Goal: Task Accomplishment & Management: Use online tool/utility

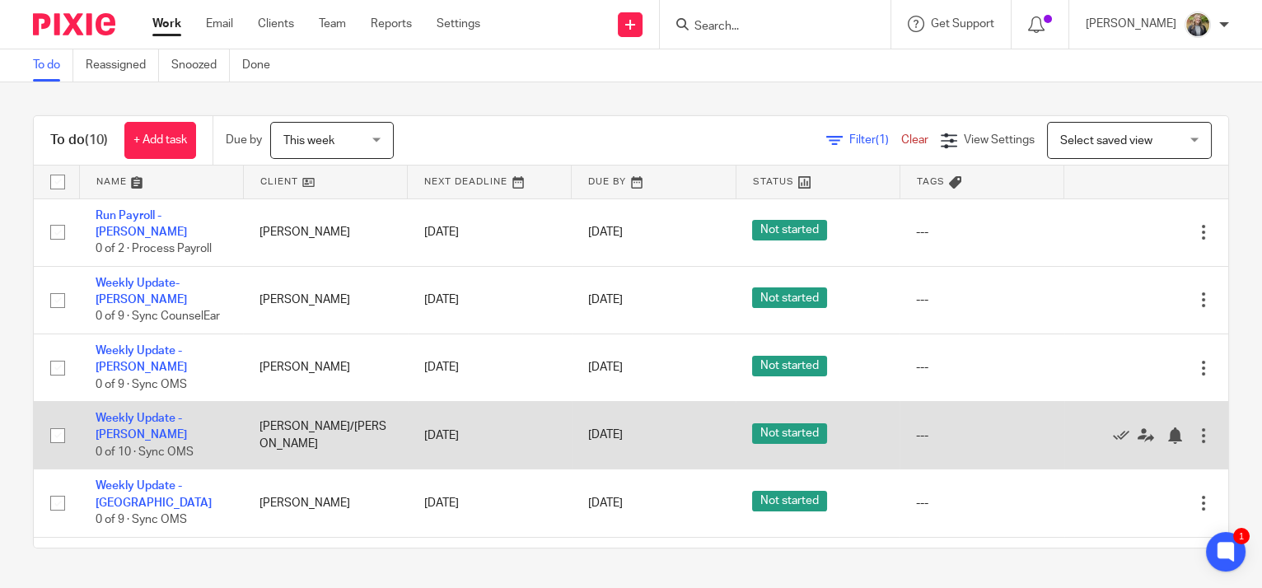
click at [1196, 428] on div at bounding box center [1204, 436] width 16 height 16
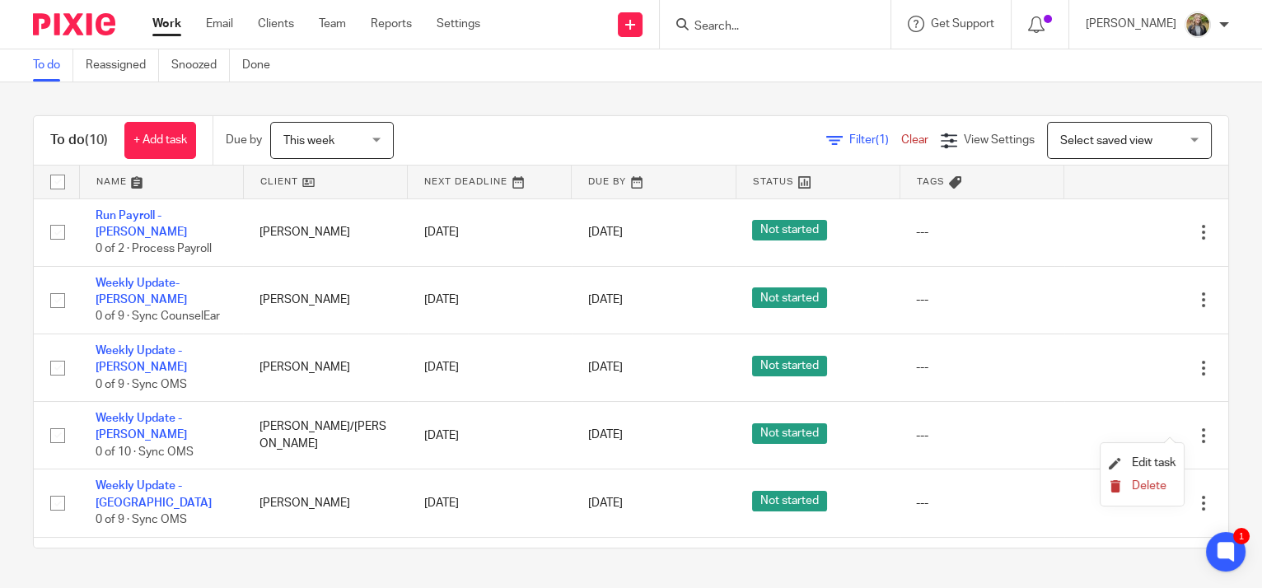
click at [1141, 483] on span "Delete" at bounding box center [1149, 486] width 35 height 12
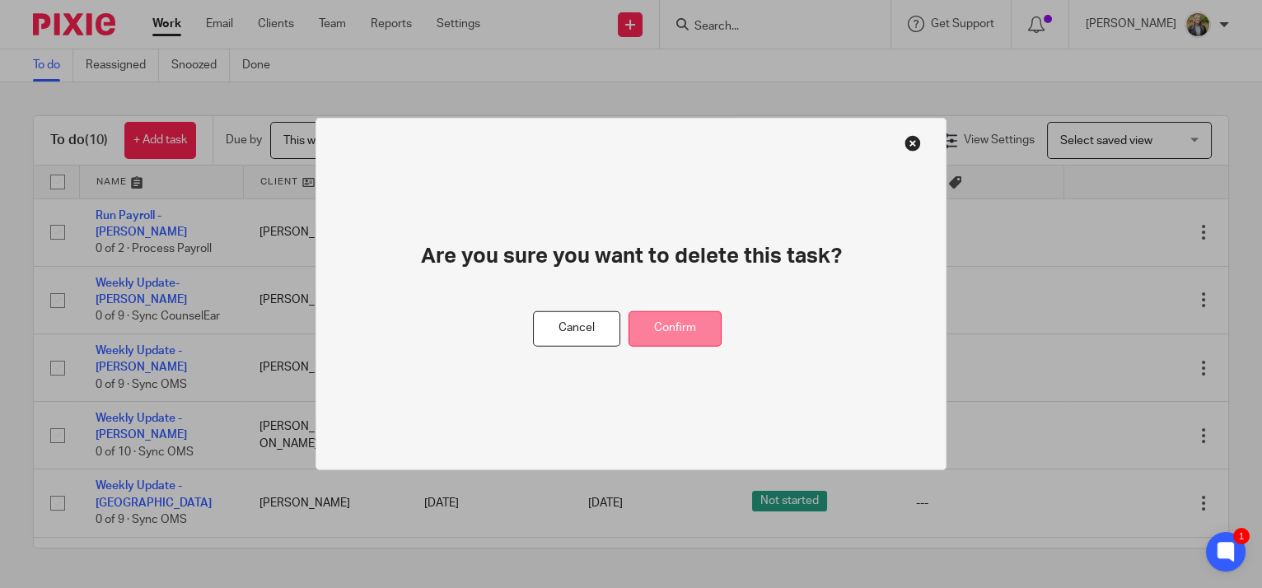
click at [681, 330] on button "Confirm" at bounding box center [675, 328] width 93 height 35
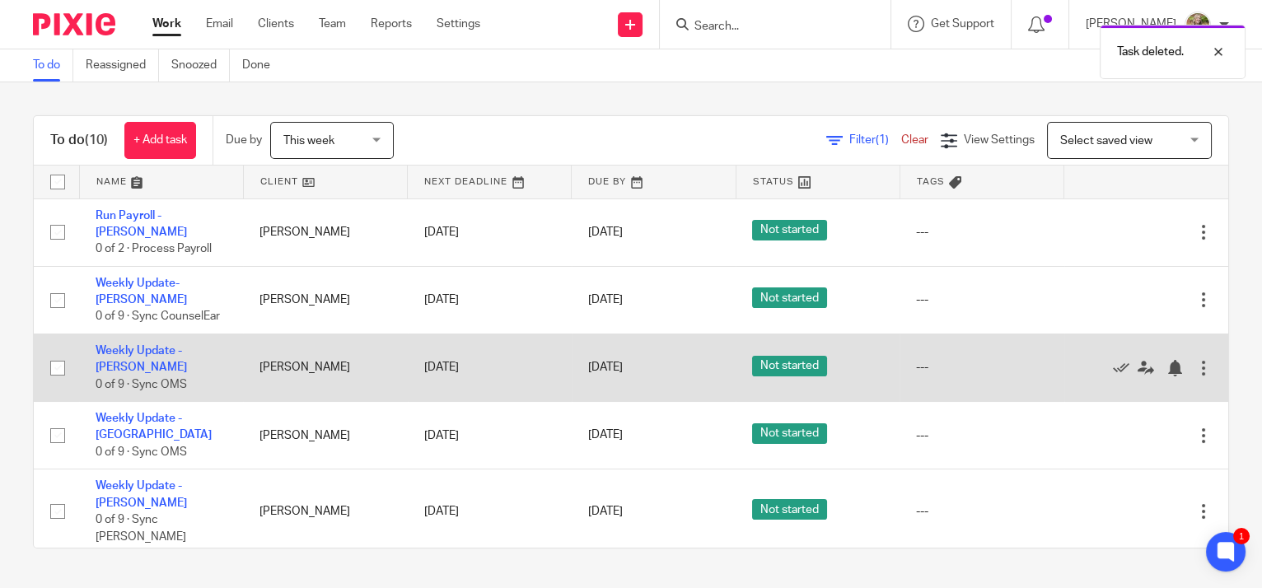
click at [1196, 360] on div at bounding box center [1204, 368] width 16 height 16
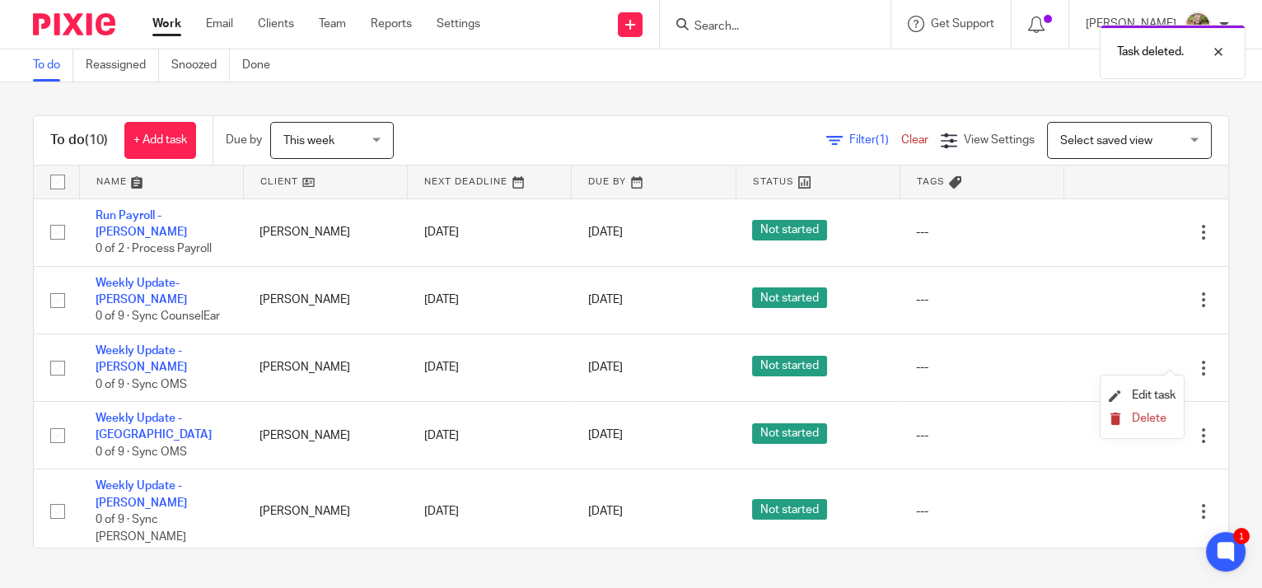
click at [1135, 420] on span "Delete" at bounding box center [1149, 419] width 35 height 12
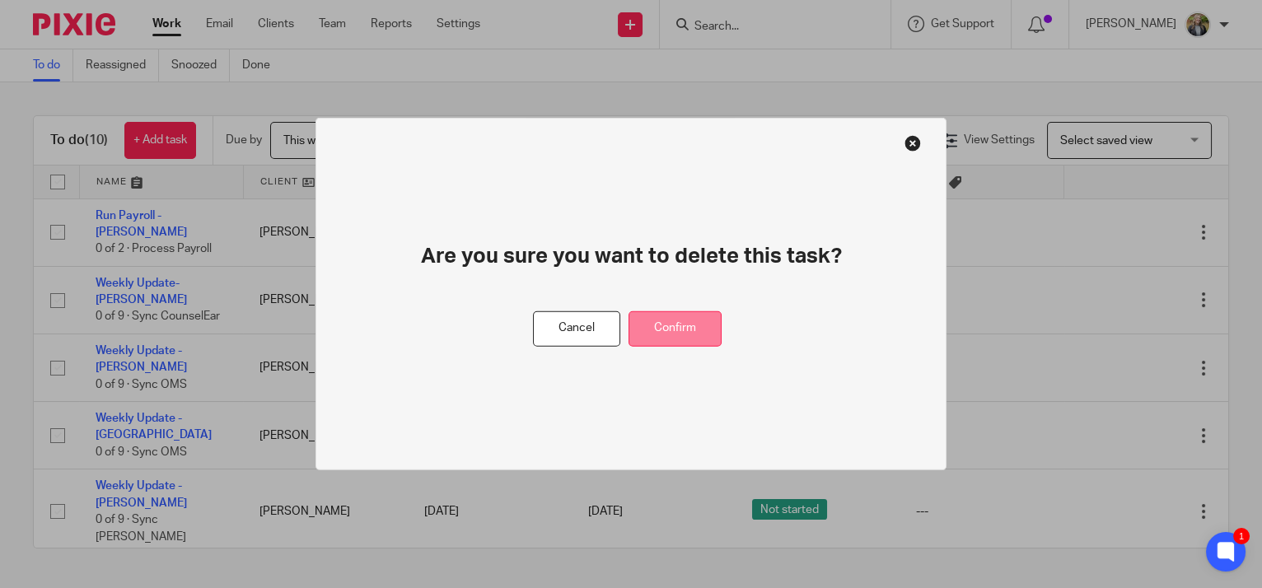
click at [687, 326] on button "Confirm" at bounding box center [675, 328] width 93 height 35
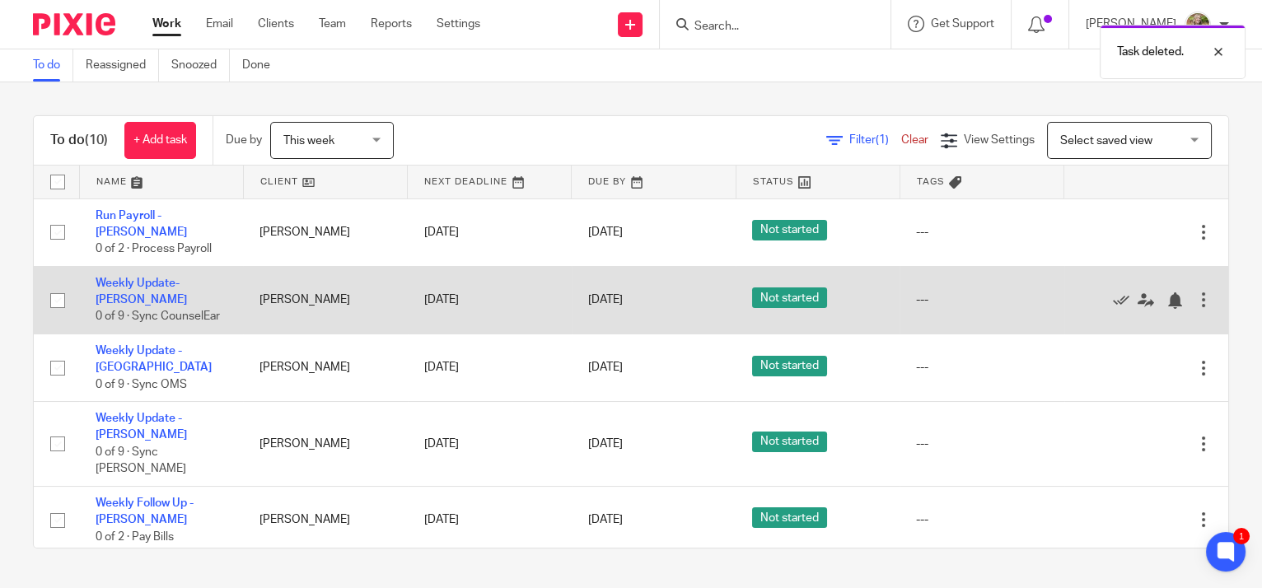
click at [1196, 292] on div at bounding box center [1204, 300] width 16 height 16
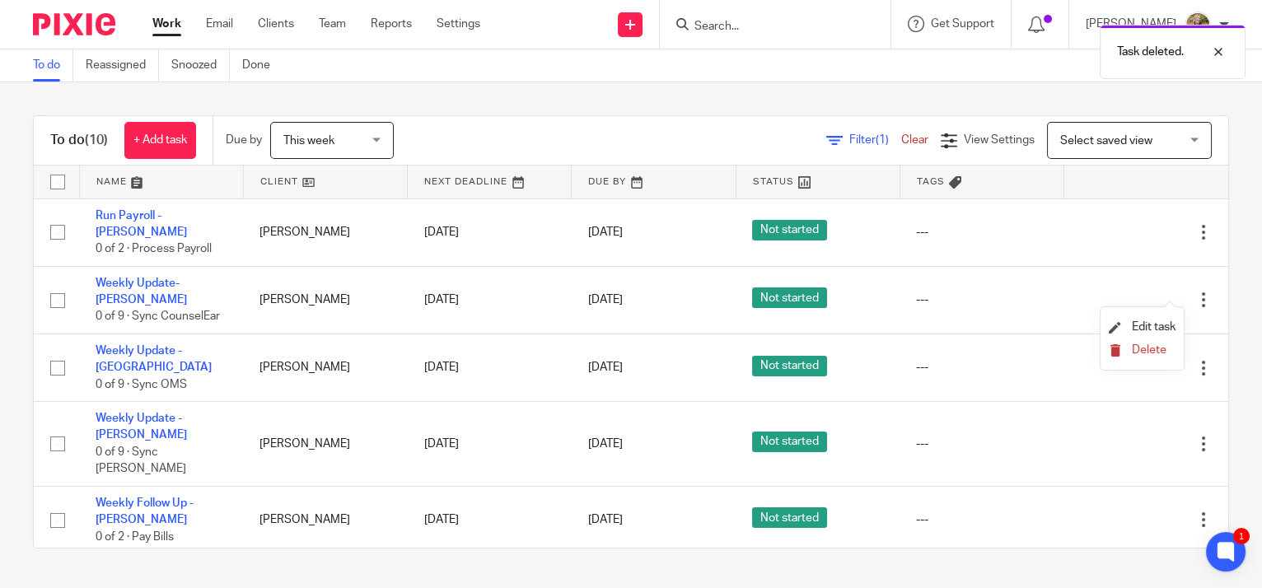
click at [1140, 355] on span "Delete" at bounding box center [1149, 350] width 35 height 12
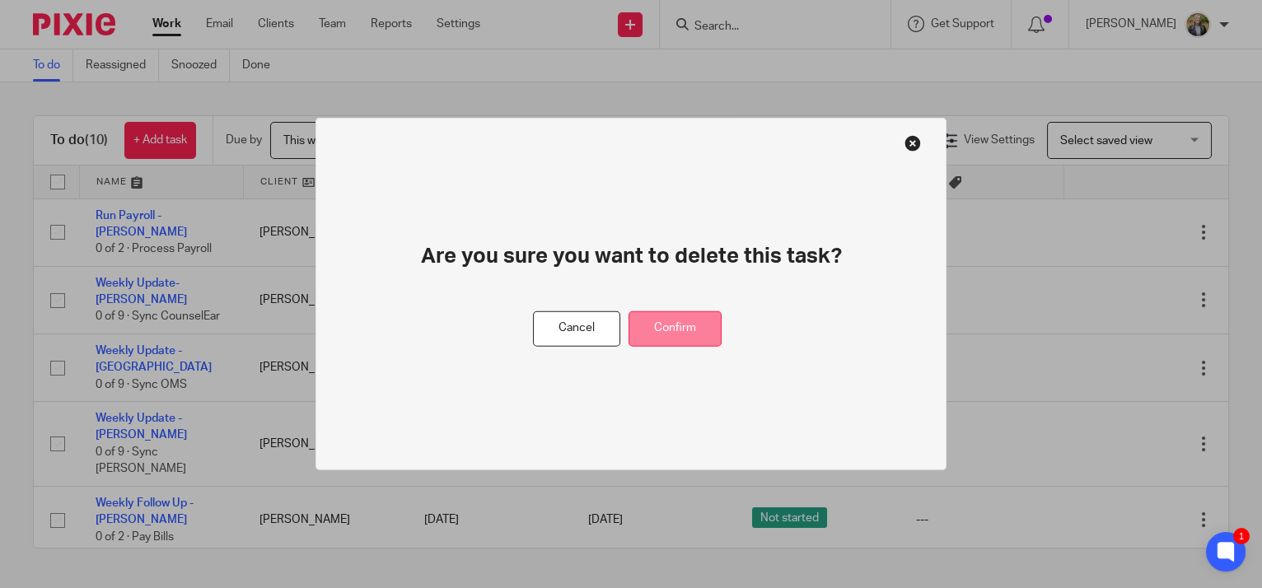
click at [690, 333] on button "Confirm" at bounding box center [675, 328] width 93 height 35
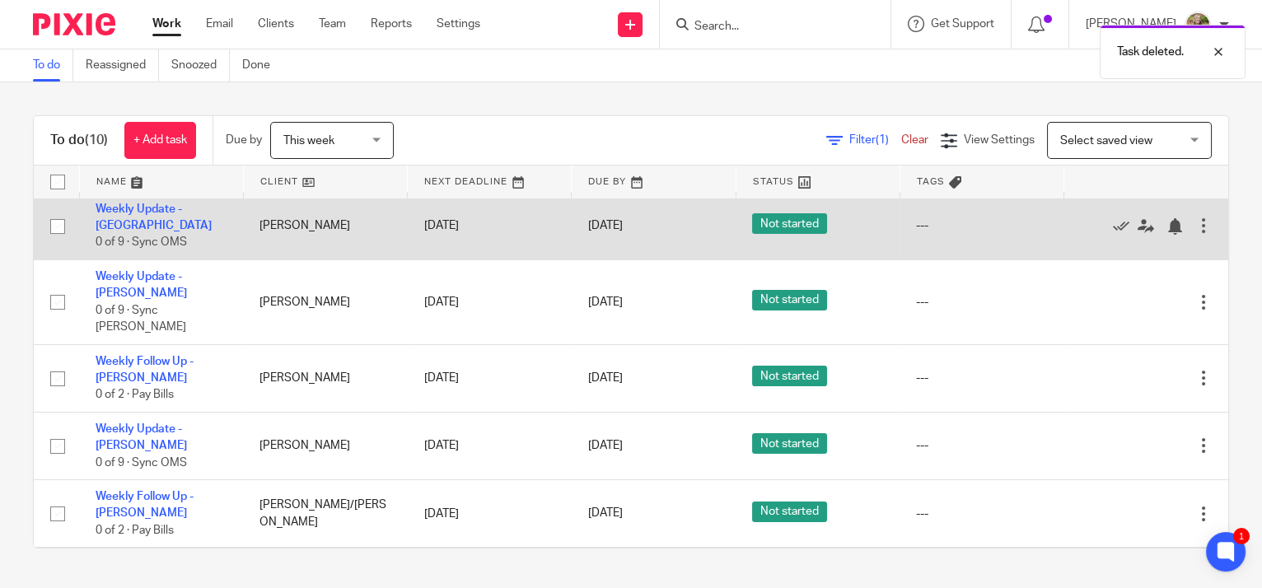
scroll to position [115, 0]
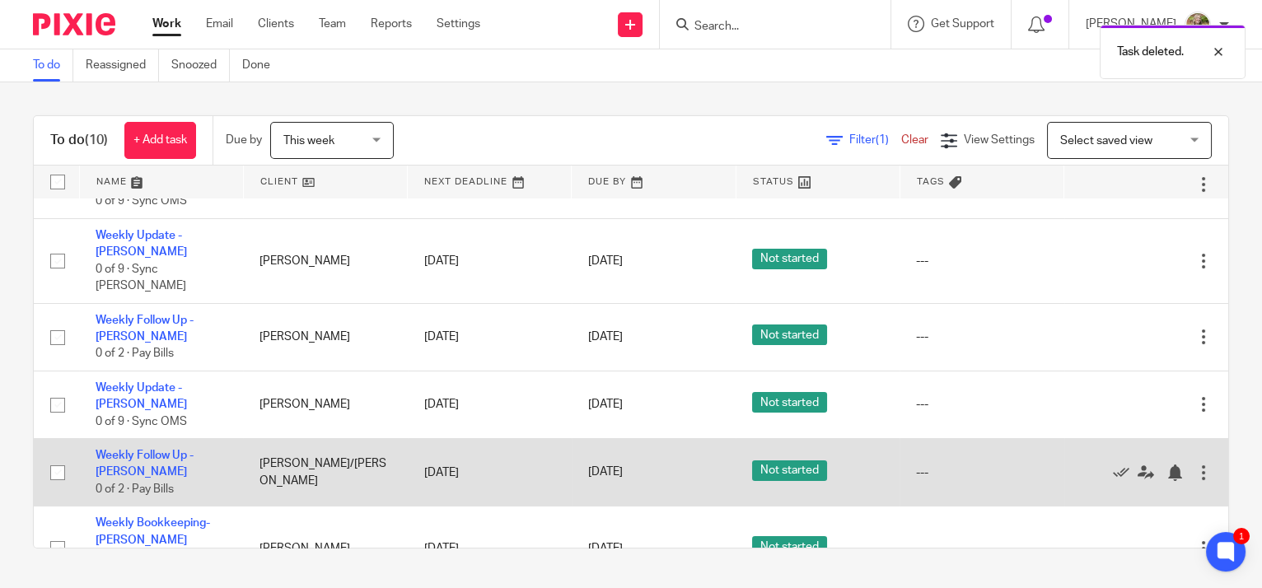
click at [1196, 465] on div at bounding box center [1204, 473] width 16 height 16
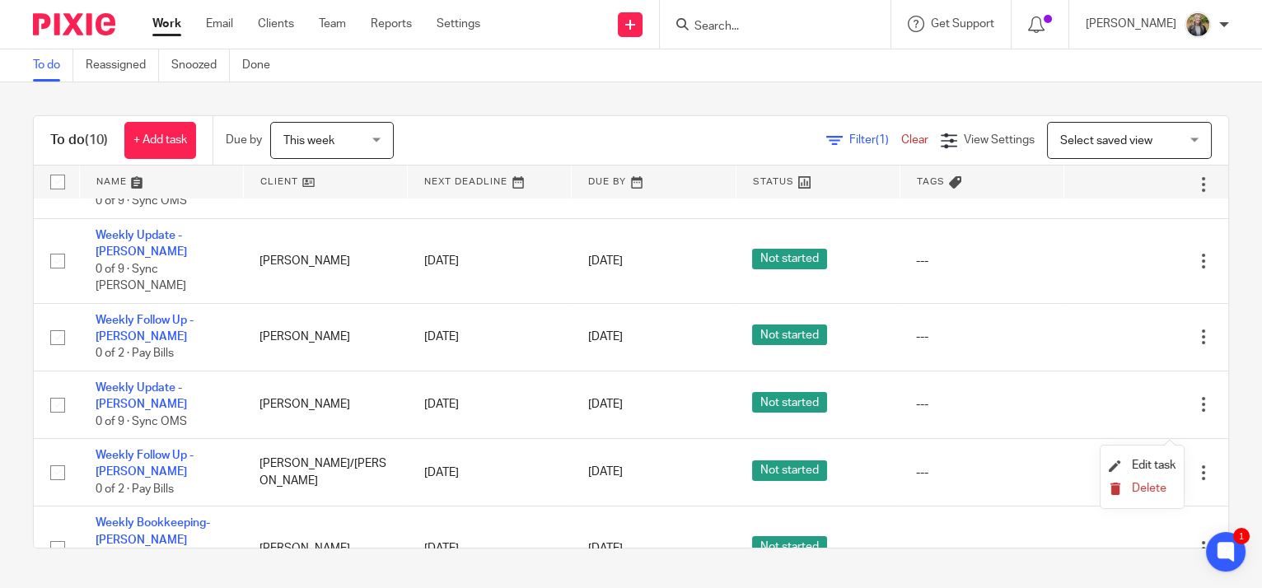
click at [1138, 488] on span "Delete" at bounding box center [1149, 489] width 35 height 12
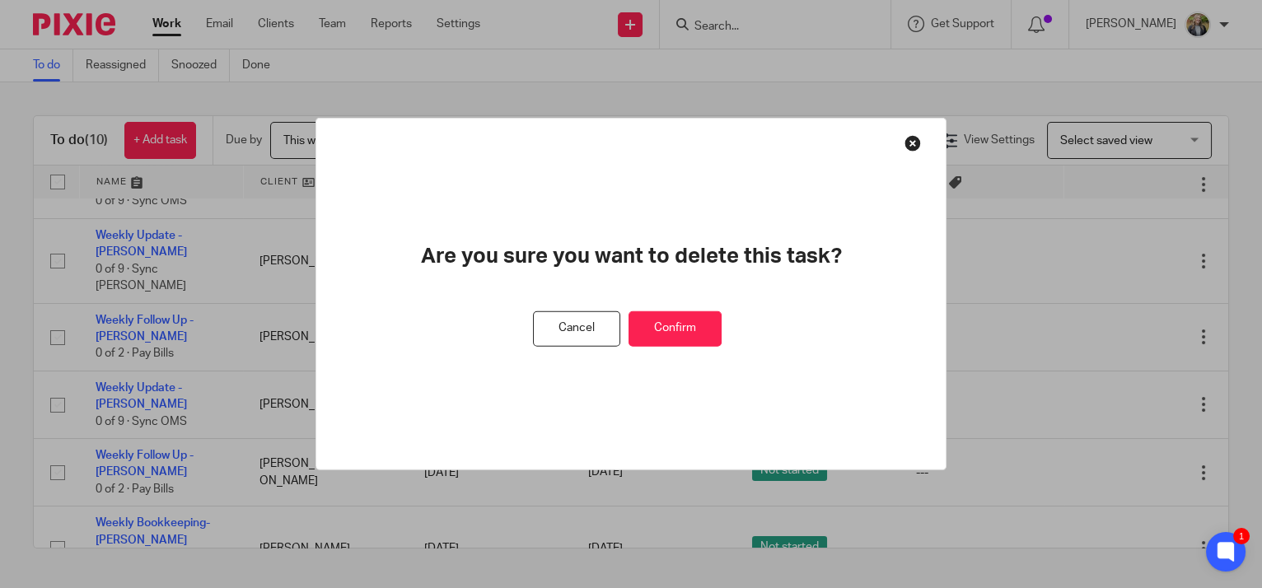
click at [683, 328] on button "Confirm" at bounding box center [675, 328] width 93 height 35
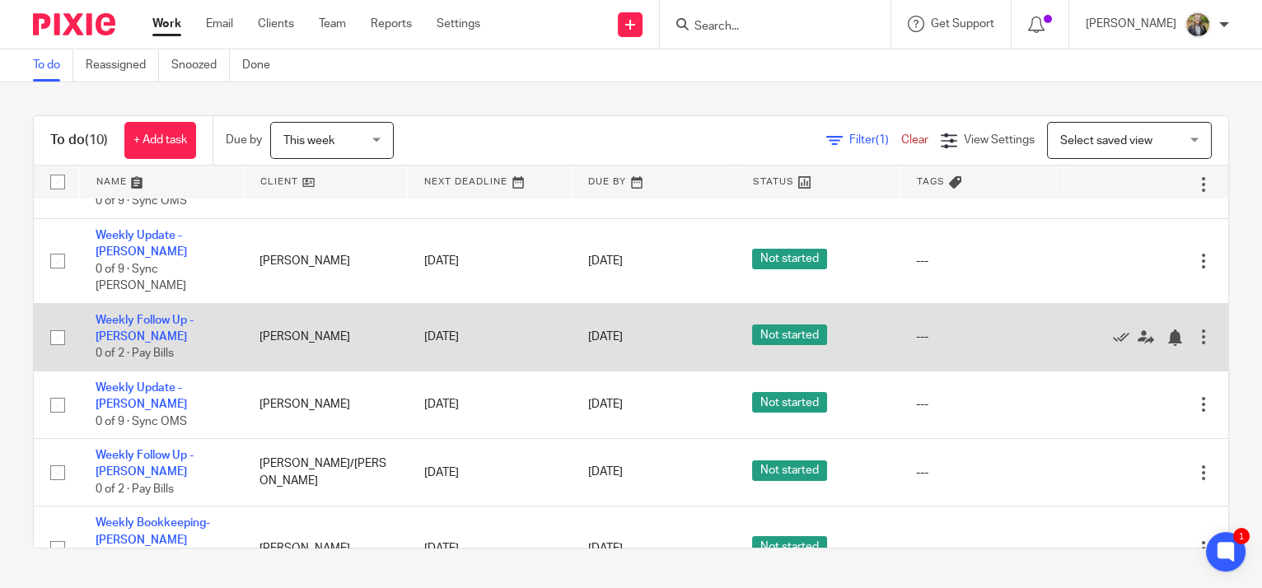
scroll to position [48, 0]
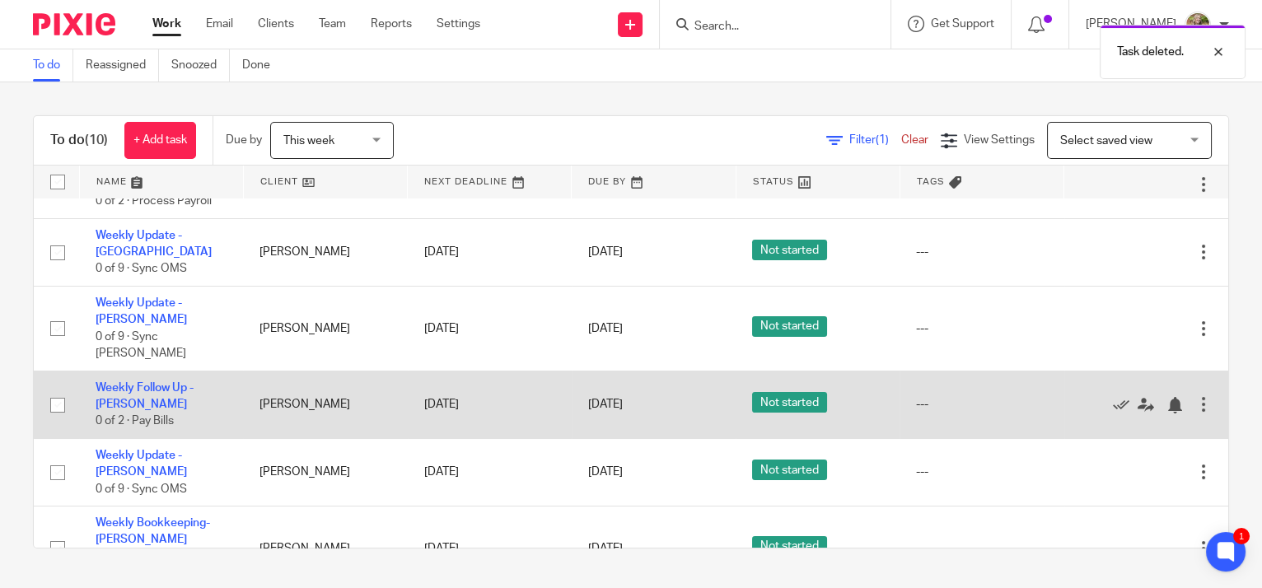
click at [1196, 396] on div at bounding box center [1204, 404] width 16 height 16
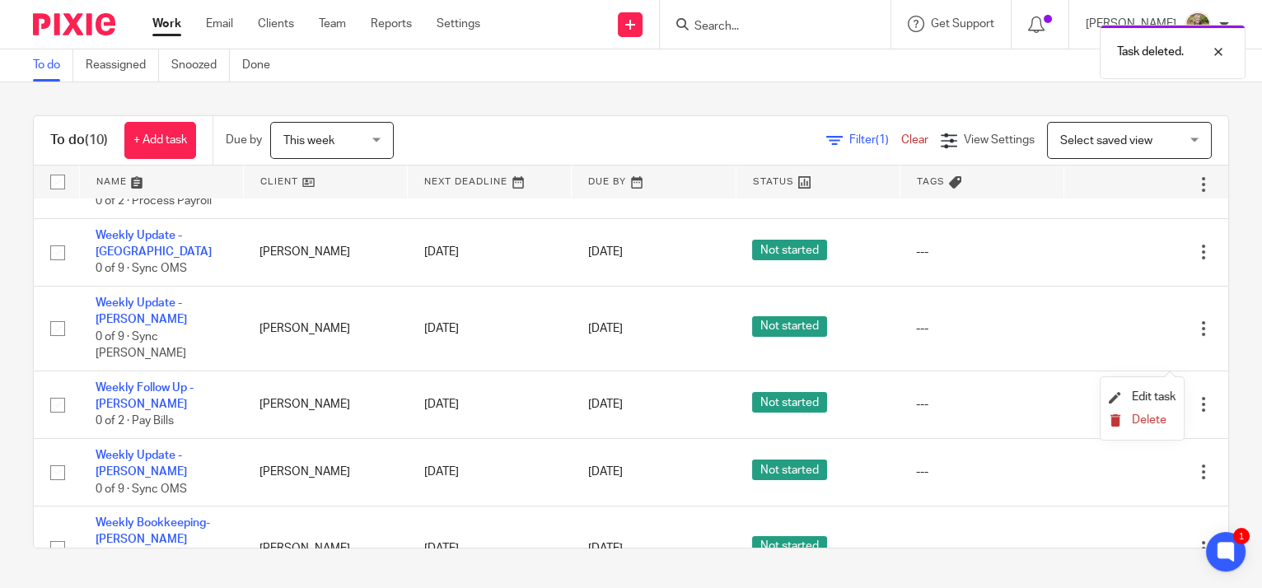
click at [1143, 418] on span "Delete" at bounding box center [1149, 420] width 35 height 12
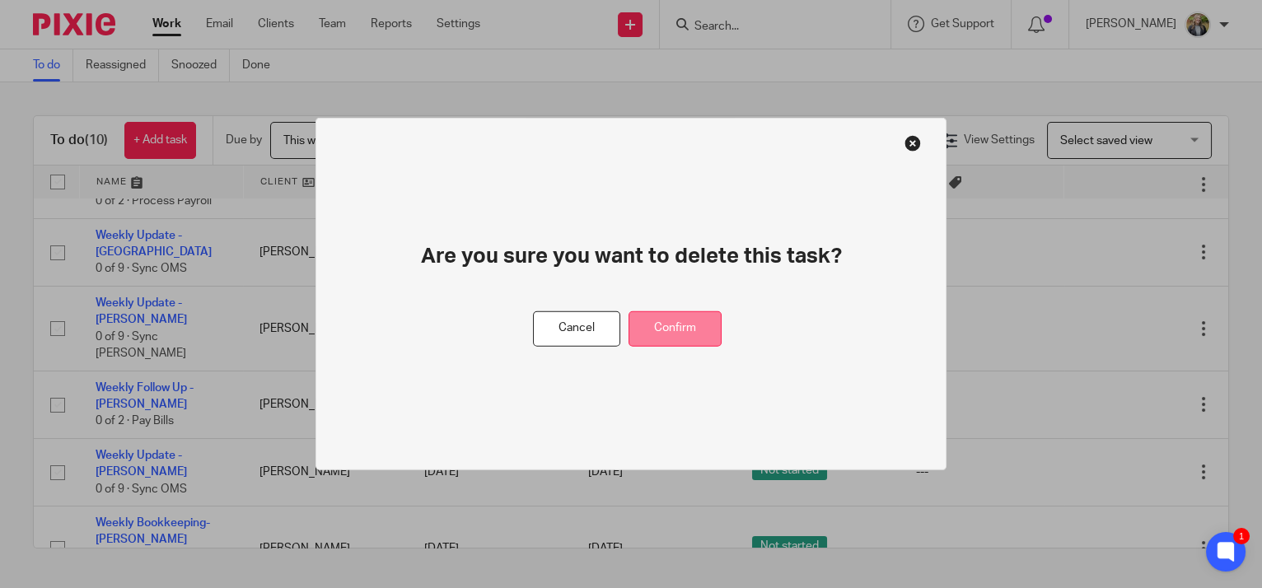
click at [675, 330] on button "Confirm" at bounding box center [675, 328] width 93 height 35
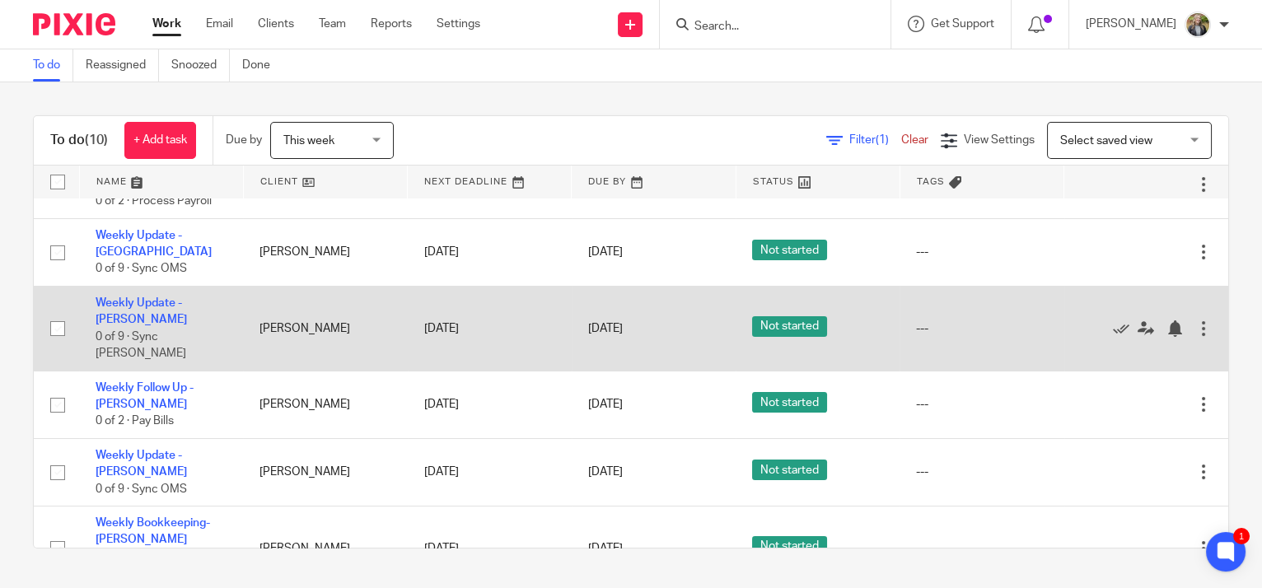
scroll to position [0, 0]
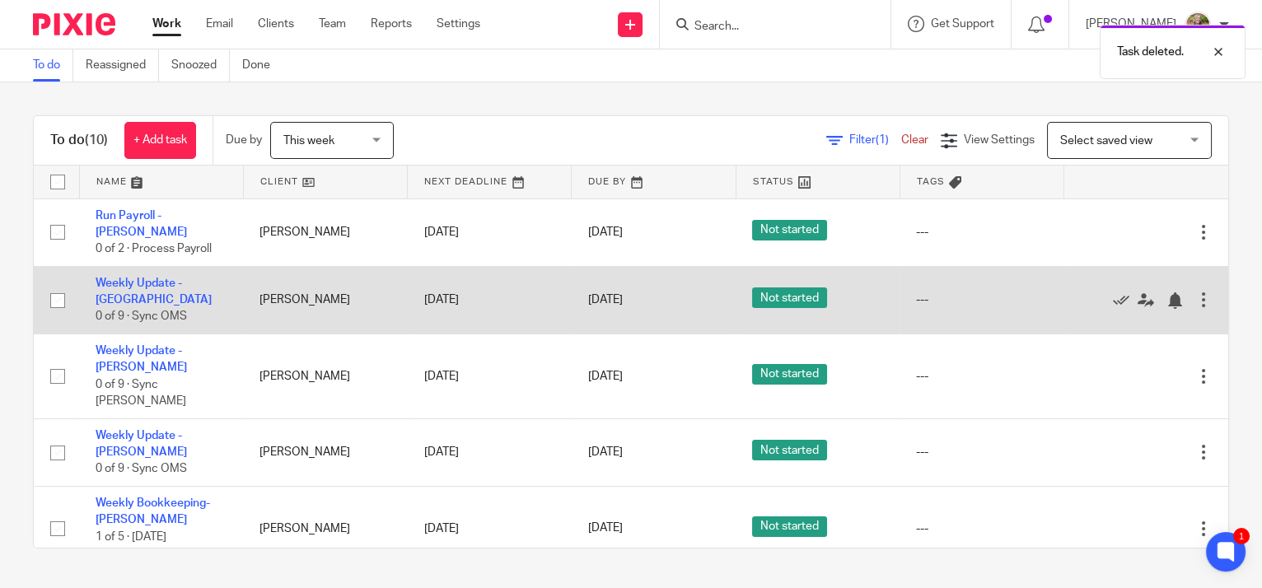
click at [1196, 292] on div at bounding box center [1204, 300] width 16 height 16
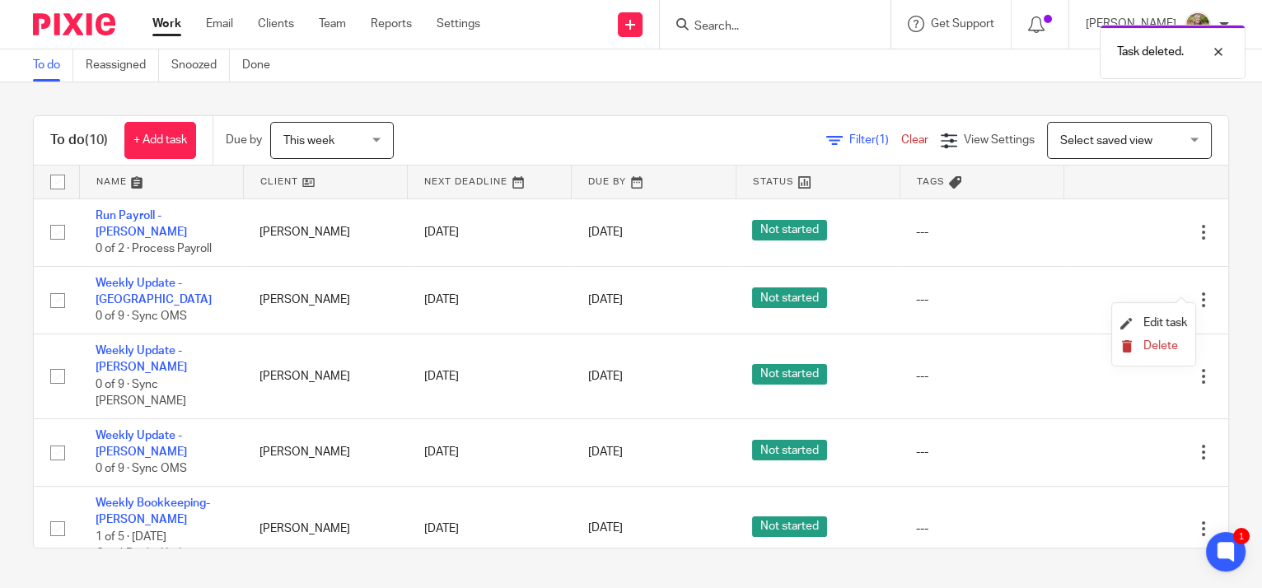
click at [1172, 343] on span "Delete" at bounding box center [1161, 346] width 35 height 12
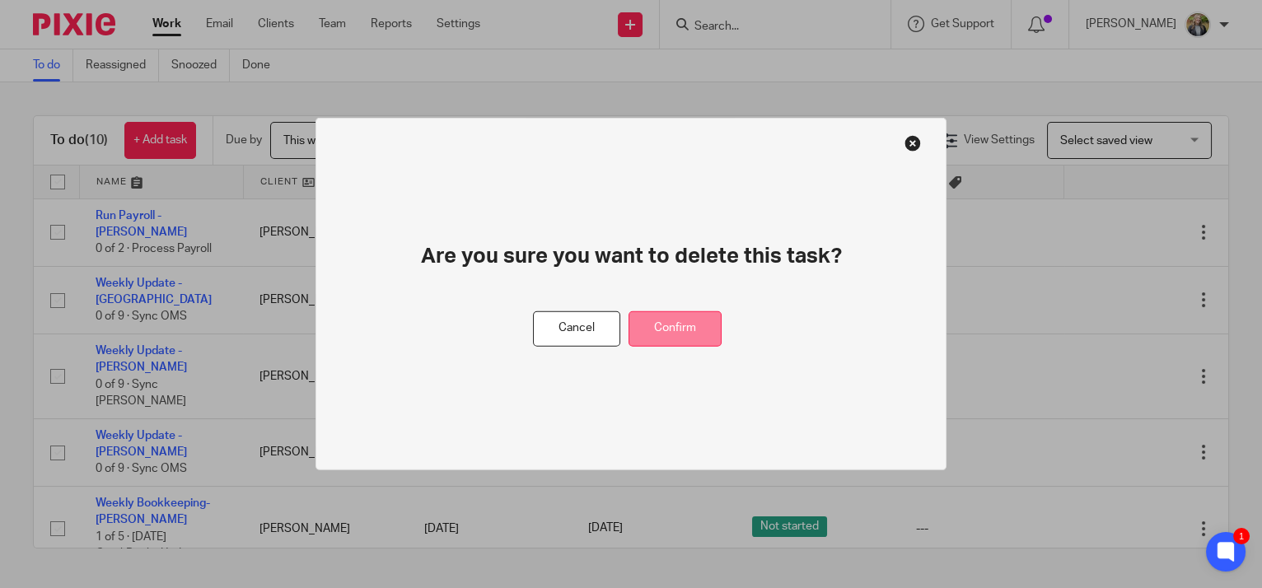
click at [690, 317] on button "Confirm" at bounding box center [675, 328] width 93 height 35
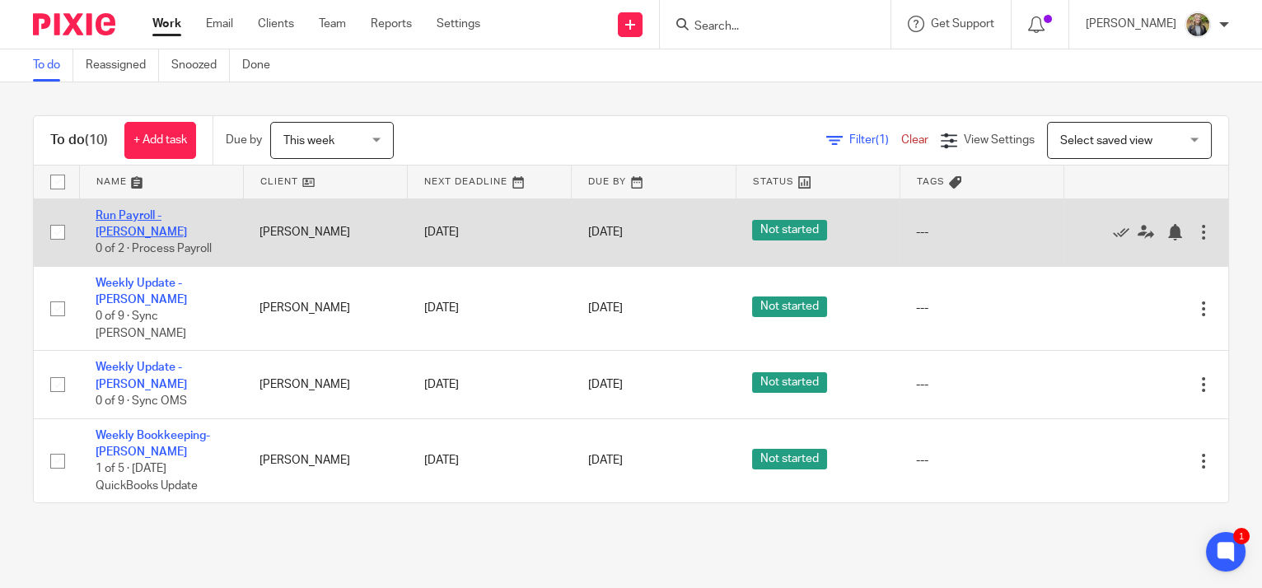
click at [172, 217] on link "Run Payroll - [PERSON_NAME]" at bounding box center [141, 224] width 91 height 28
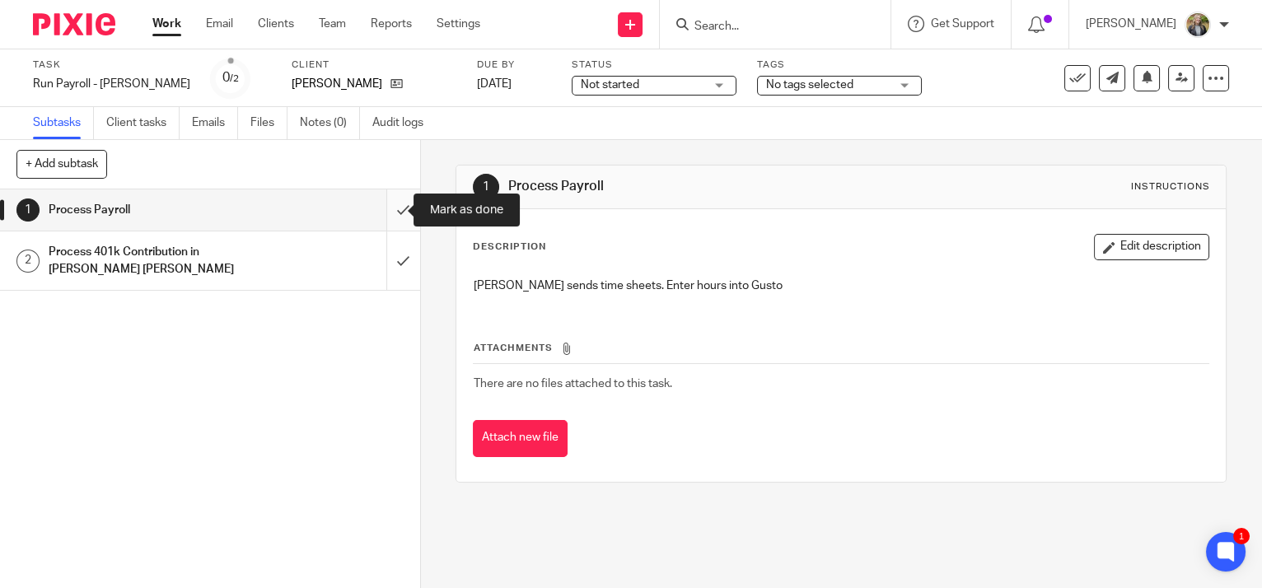
click at [392, 216] on input "submit" at bounding box center [210, 210] width 420 height 41
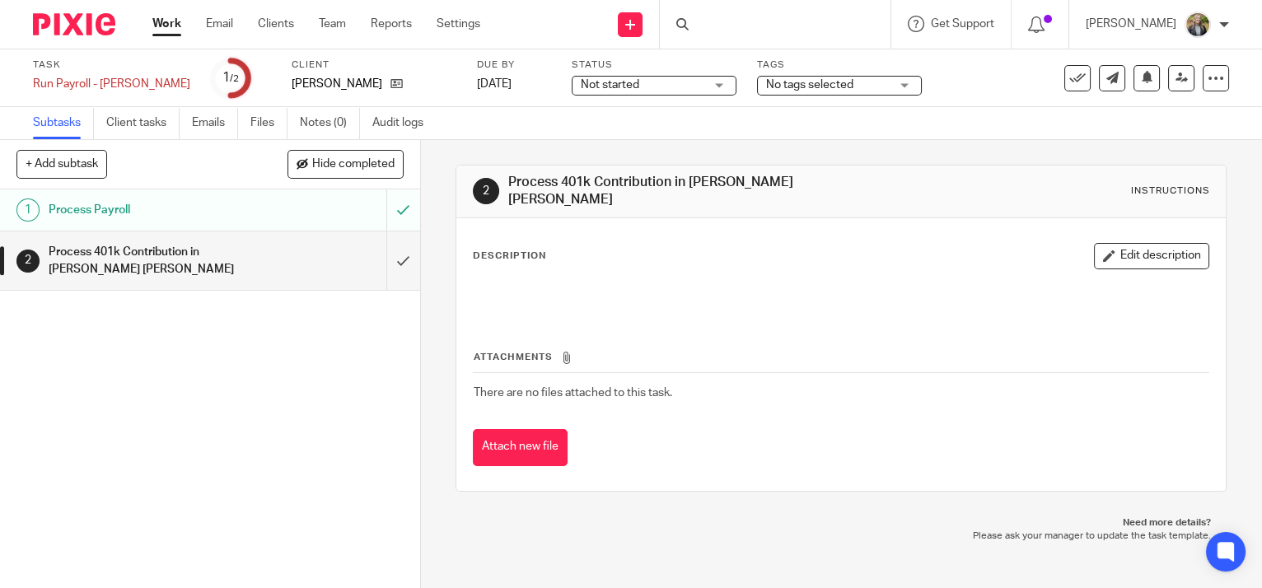
click at [391, 259] on input "submit" at bounding box center [210, 261] width 420 height 59
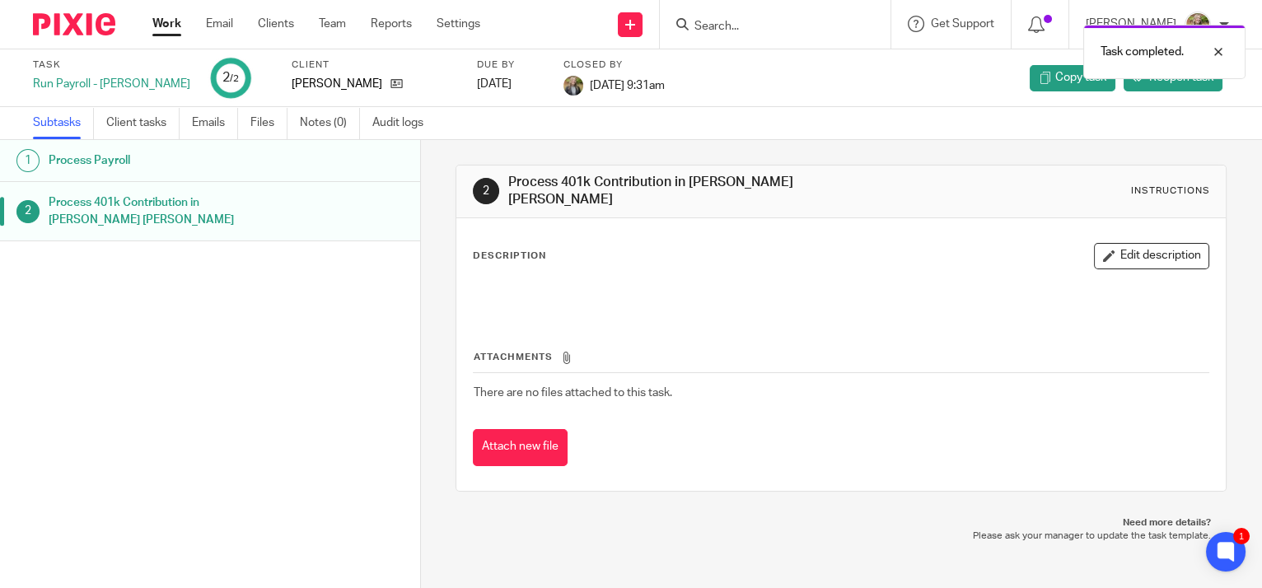
click at [166, 26] on link "Work" at bounding box center [166, 24] width 29 height 16
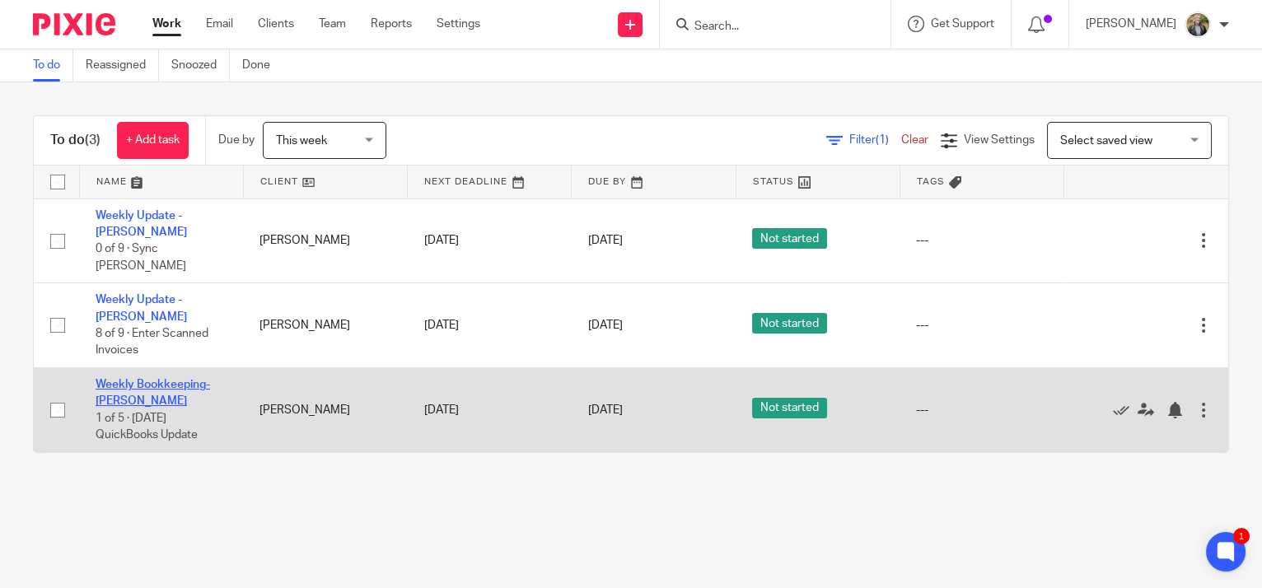
click at [166, 379] on link "Weekly Bookkeeping- [PERSON_NAME]" at bounding box center [153, 393] width 115 height 28
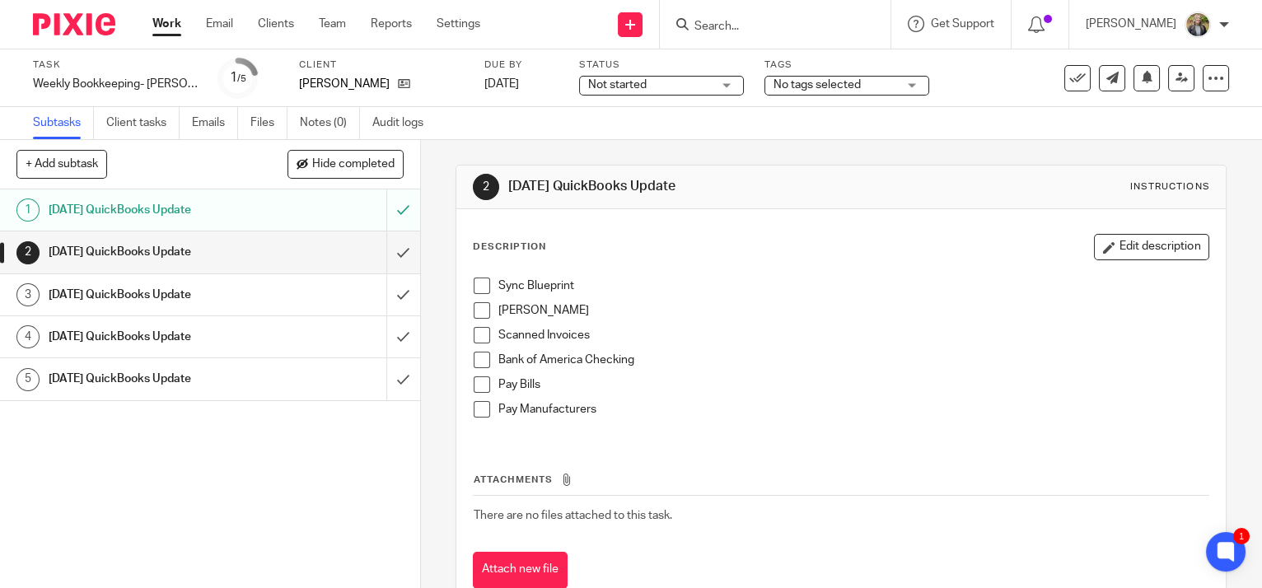
click at [475, 285] on span at bounding box center [482, 286] width 16 height 16
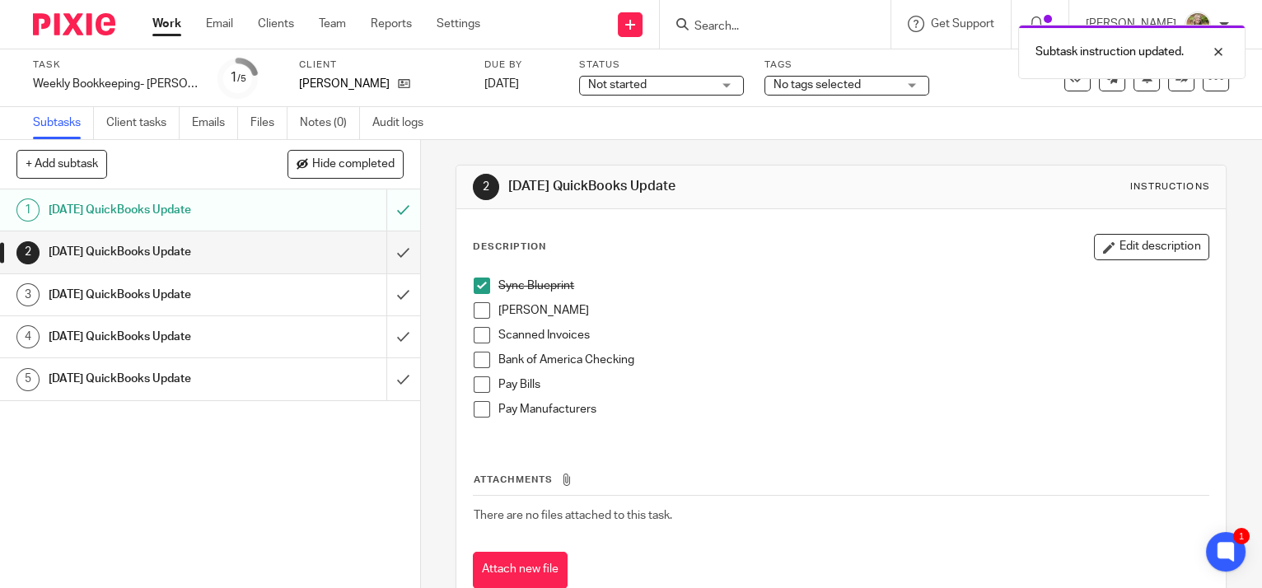
click at [311, 296] on div "[DATE] QuickBooks Update" at bounding box center [209, 295] width 321 height 25
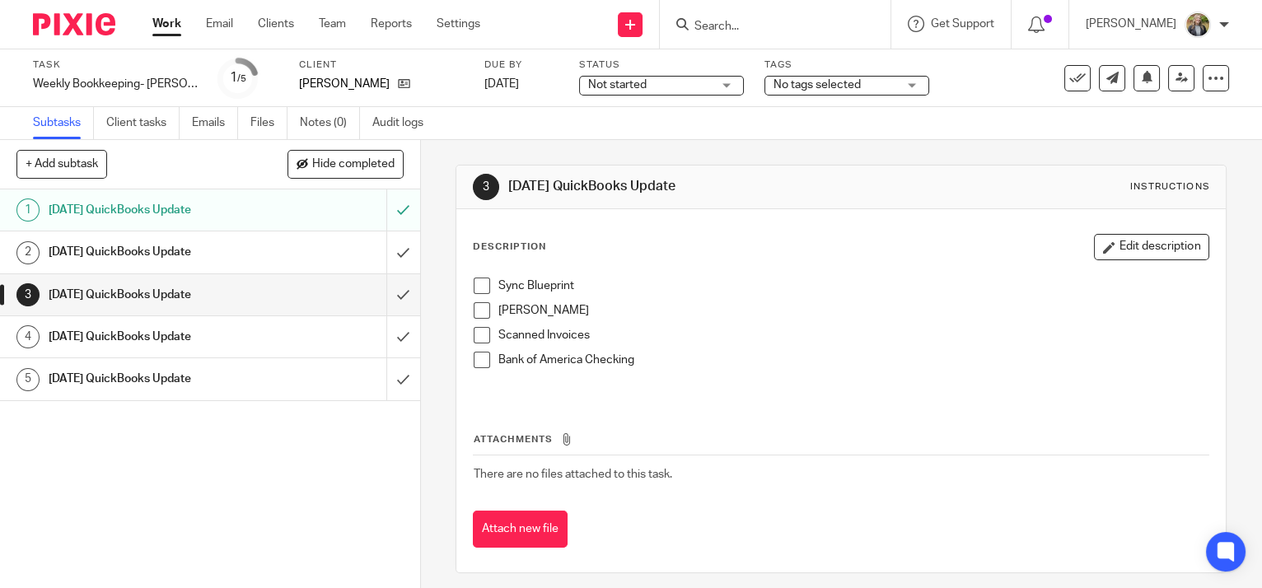
click at [315, 253] on div "[DATE] QuickBooks Update" at bounding box center [209, 252] width 321 height 25
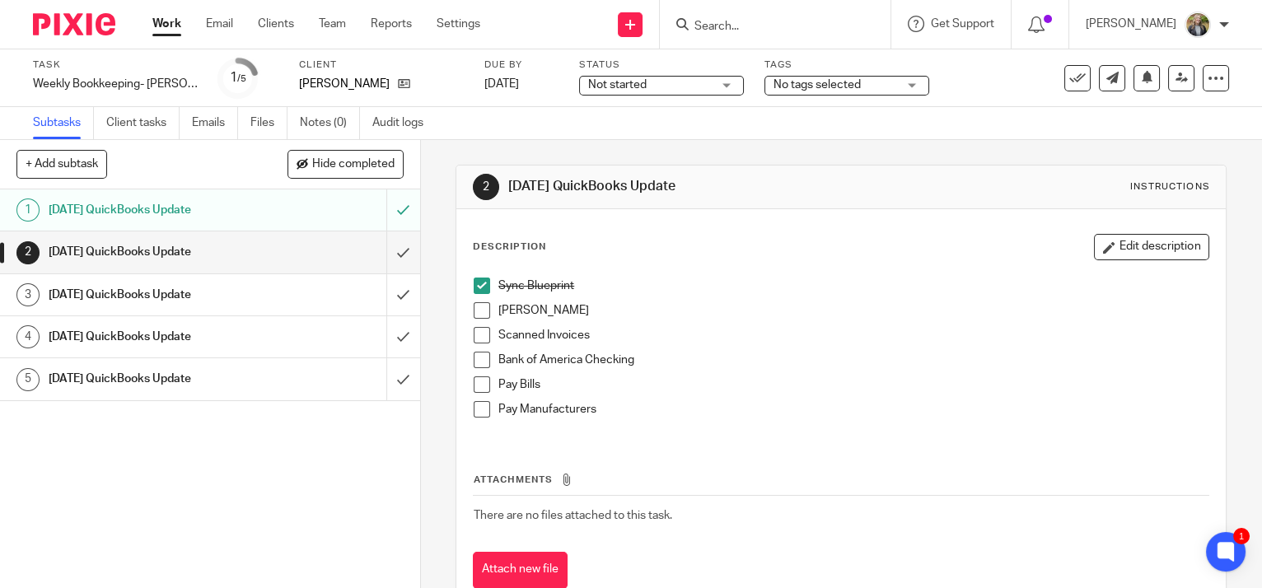
click at [281, 298] on div "[DATE] QuickBooks Update" at bounding box center [209, 295] width 321 height 25
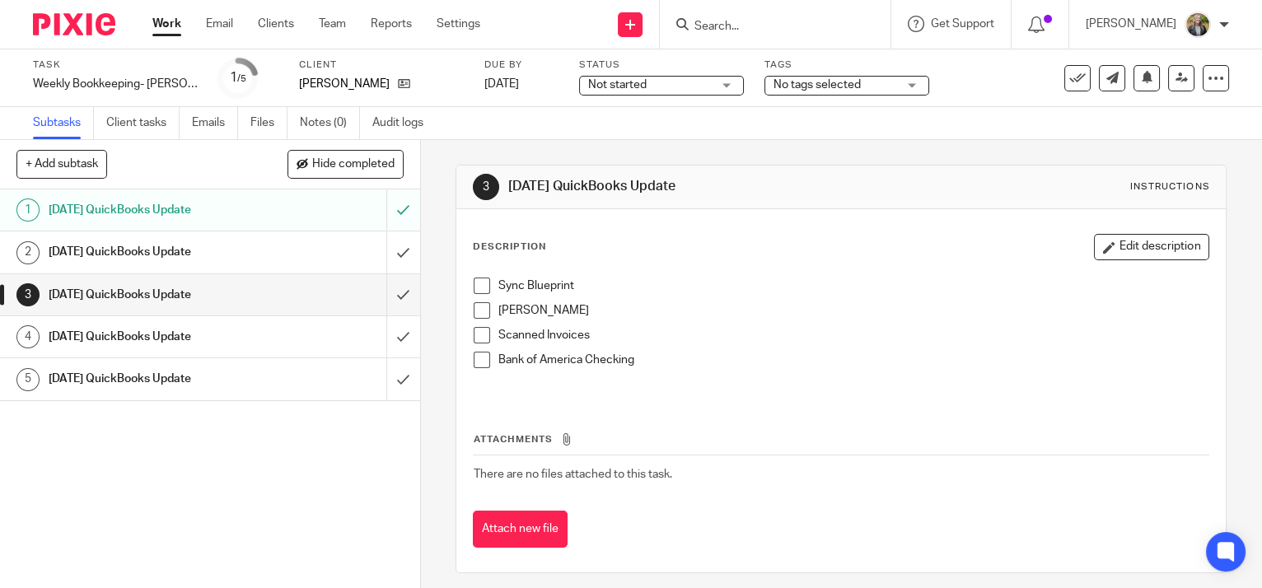
click at [474, 282] on span at bounding box center [482, 286] width 16 height 16
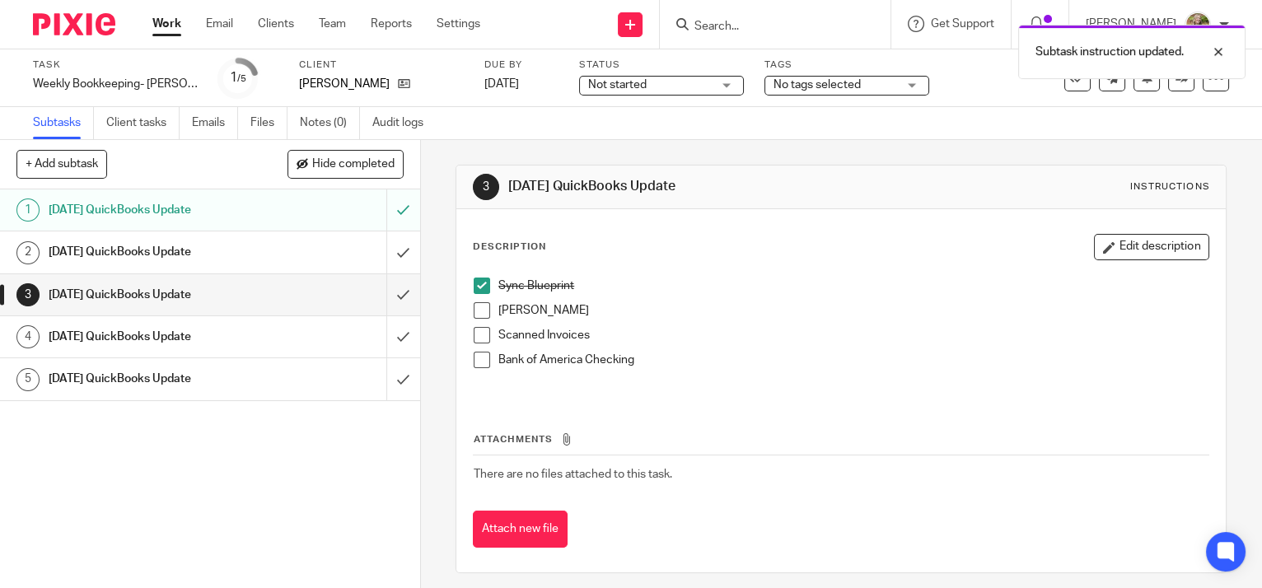
click at [479, 311] on span at bounding box center [482, 310] width 16 height 16
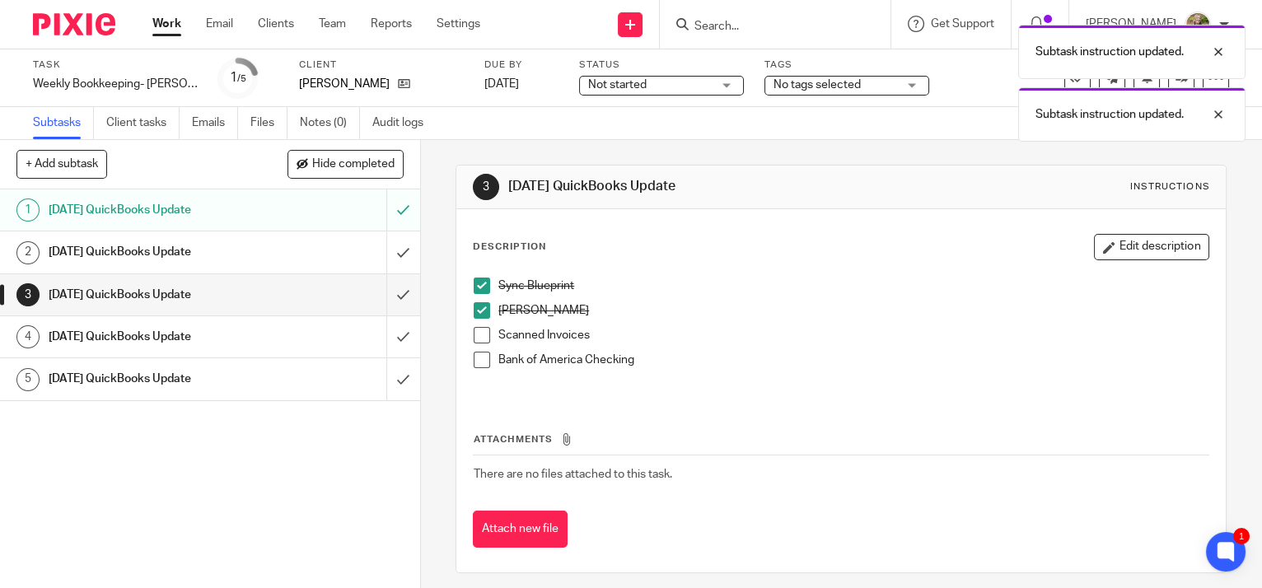
click at [330, 241] on div "[DATE] QuickBooks Update" at bounding box center [209, 252] width 321 height 25
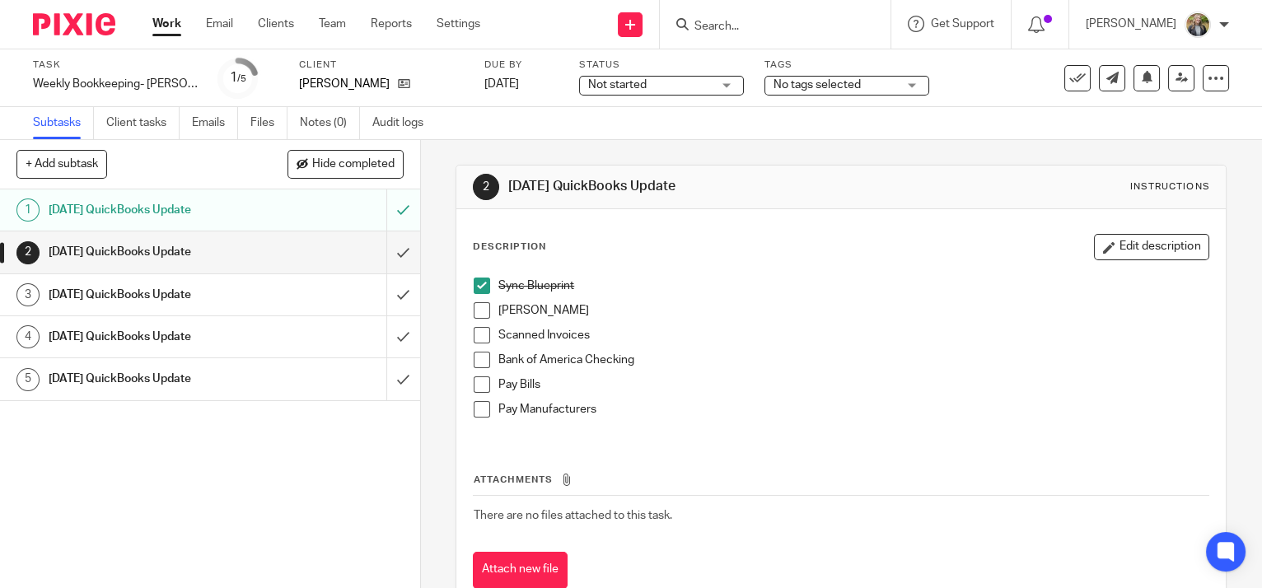
click at [480, 307] on span at bounding box center [482, 310] width 16 height 16
click at [476, 414] on span at bounding box center [482, 409] width 16 height 16
